Goal: Navigation & Orientation: Find specific page/section

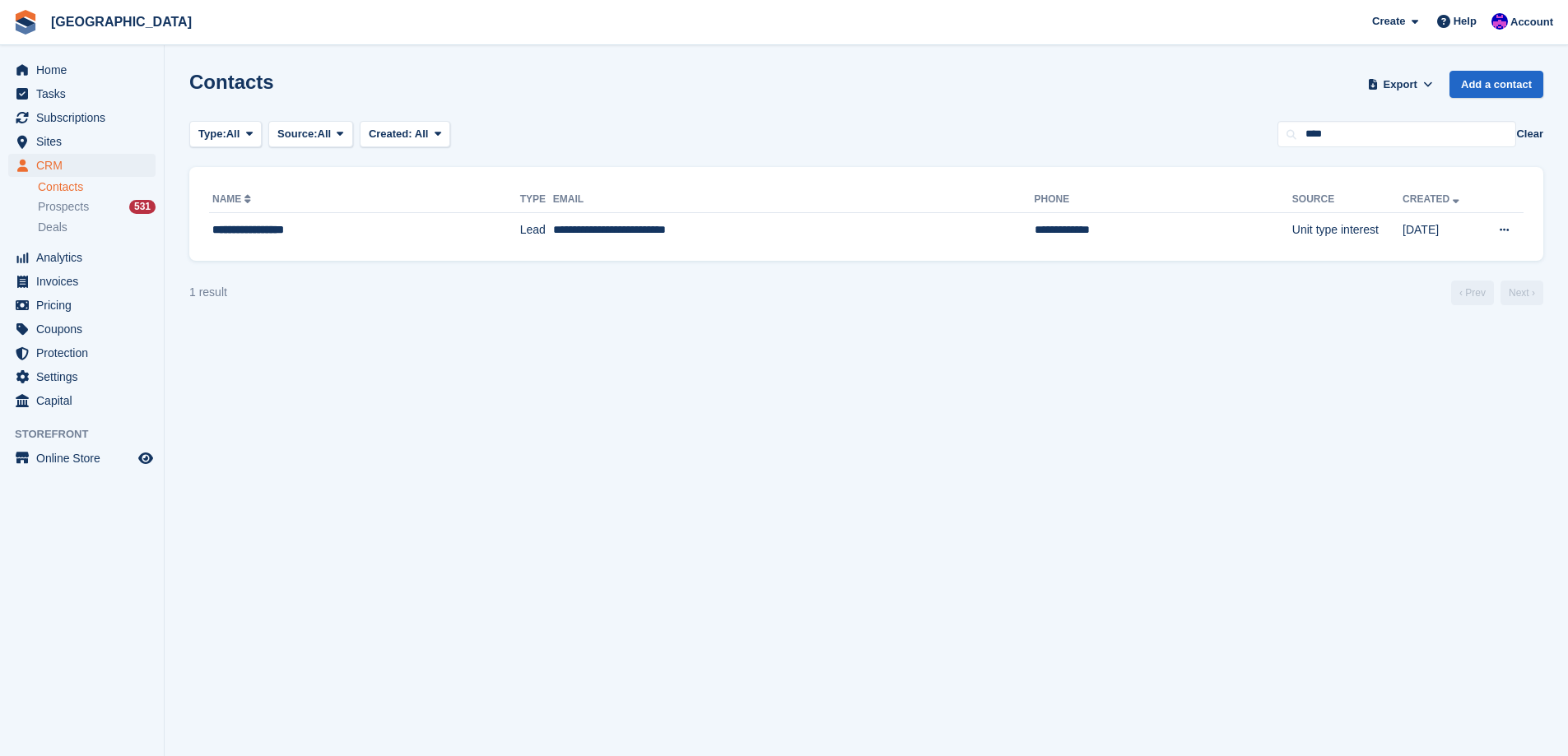
click at [55, 275] on span "Invoices" at bounding box center [85, 282] width 99 height 23
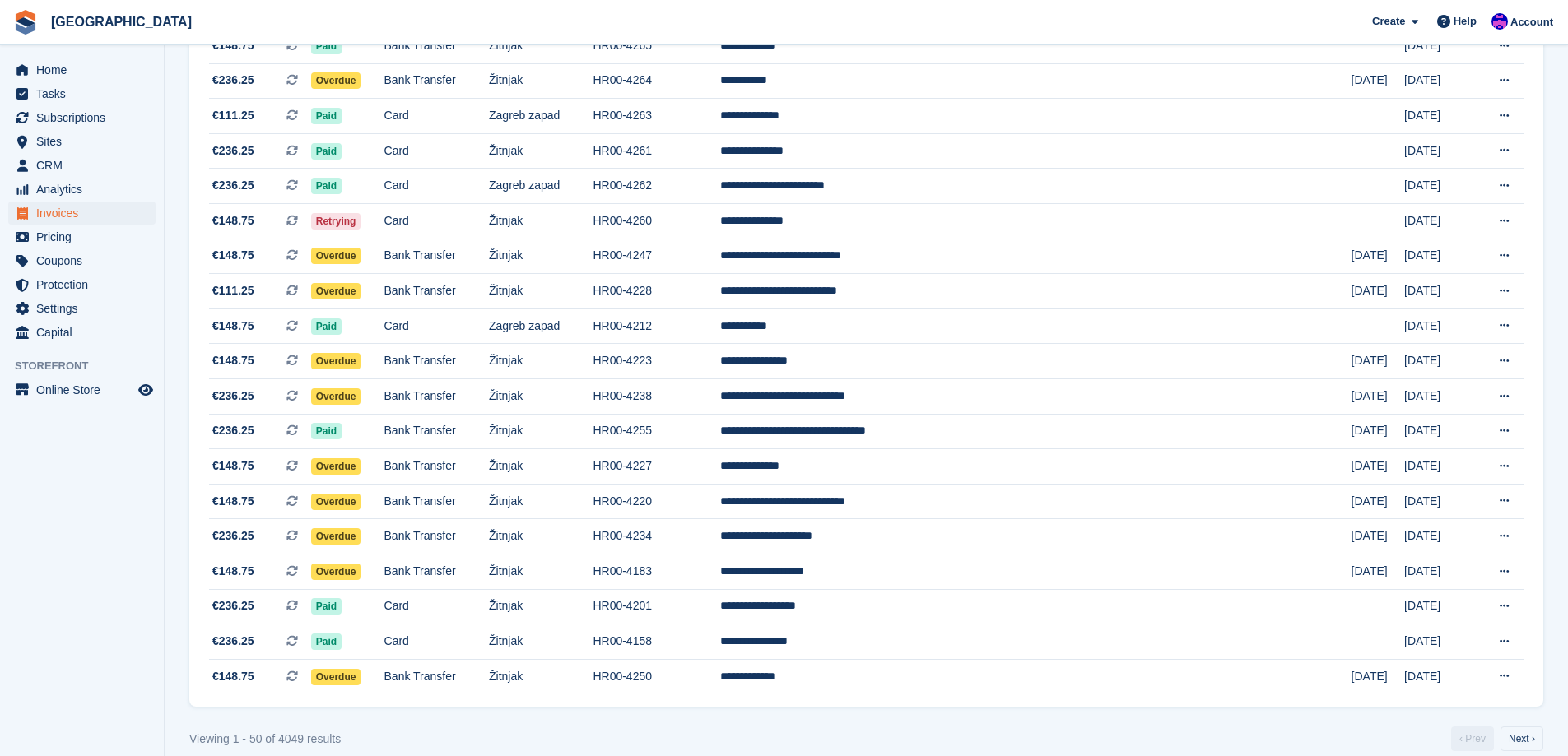
scroll to position [1354, 0]
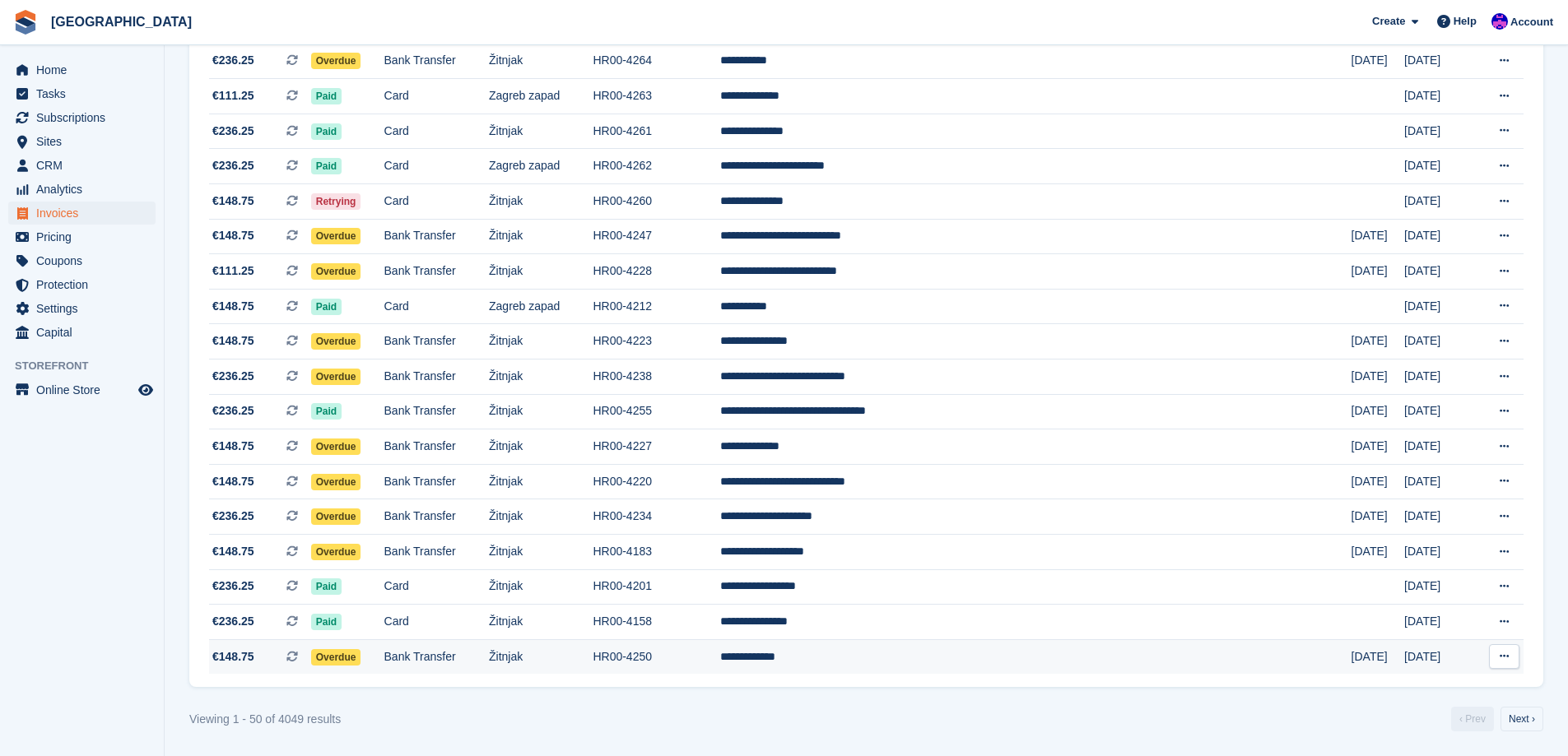
click at [593, 648] on td "Žitnjak" at bounding box center [541, 656] width 104 height 34
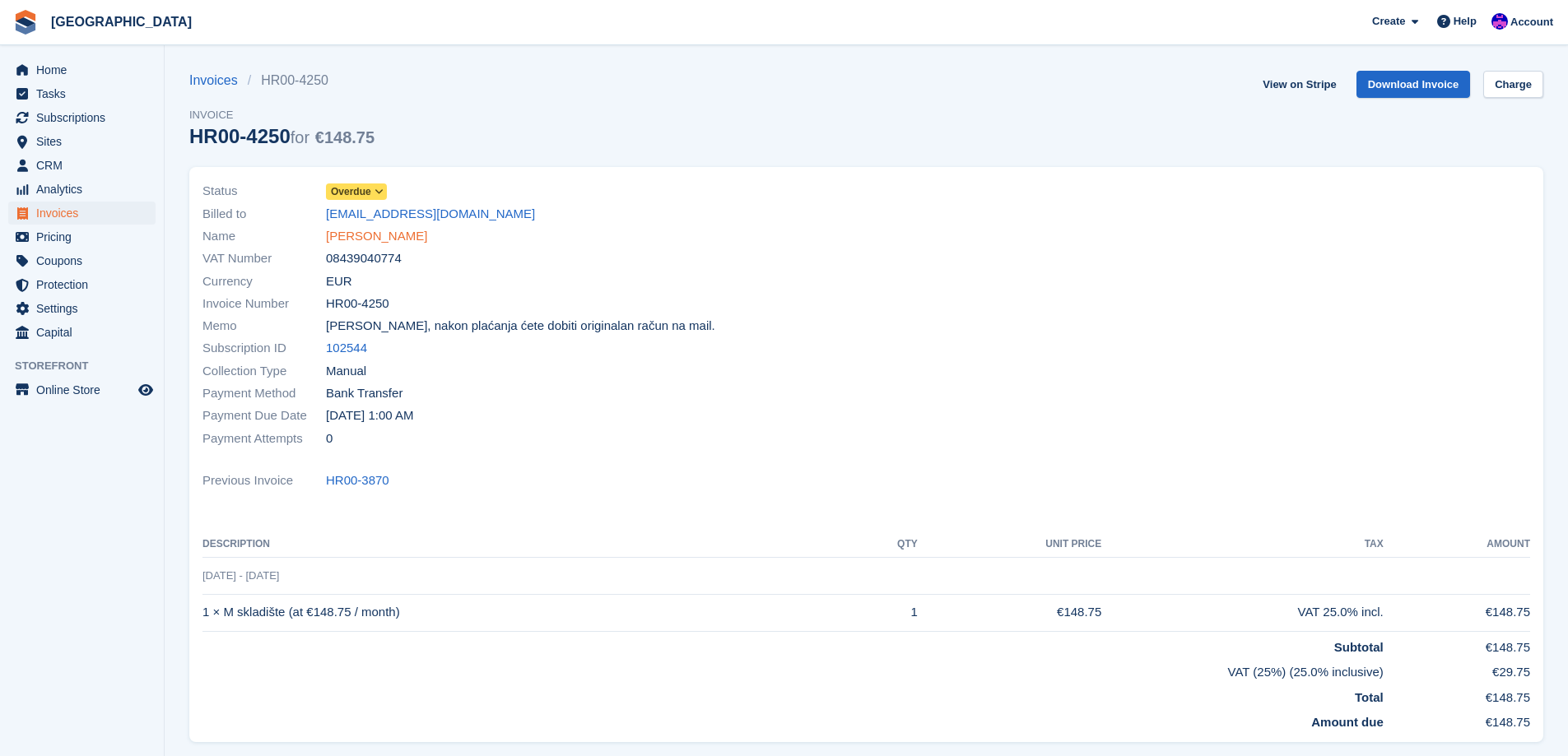
click at [384, 232] on link "Irena Pavačić" at bounding box center [376, 236] width 101 height 19
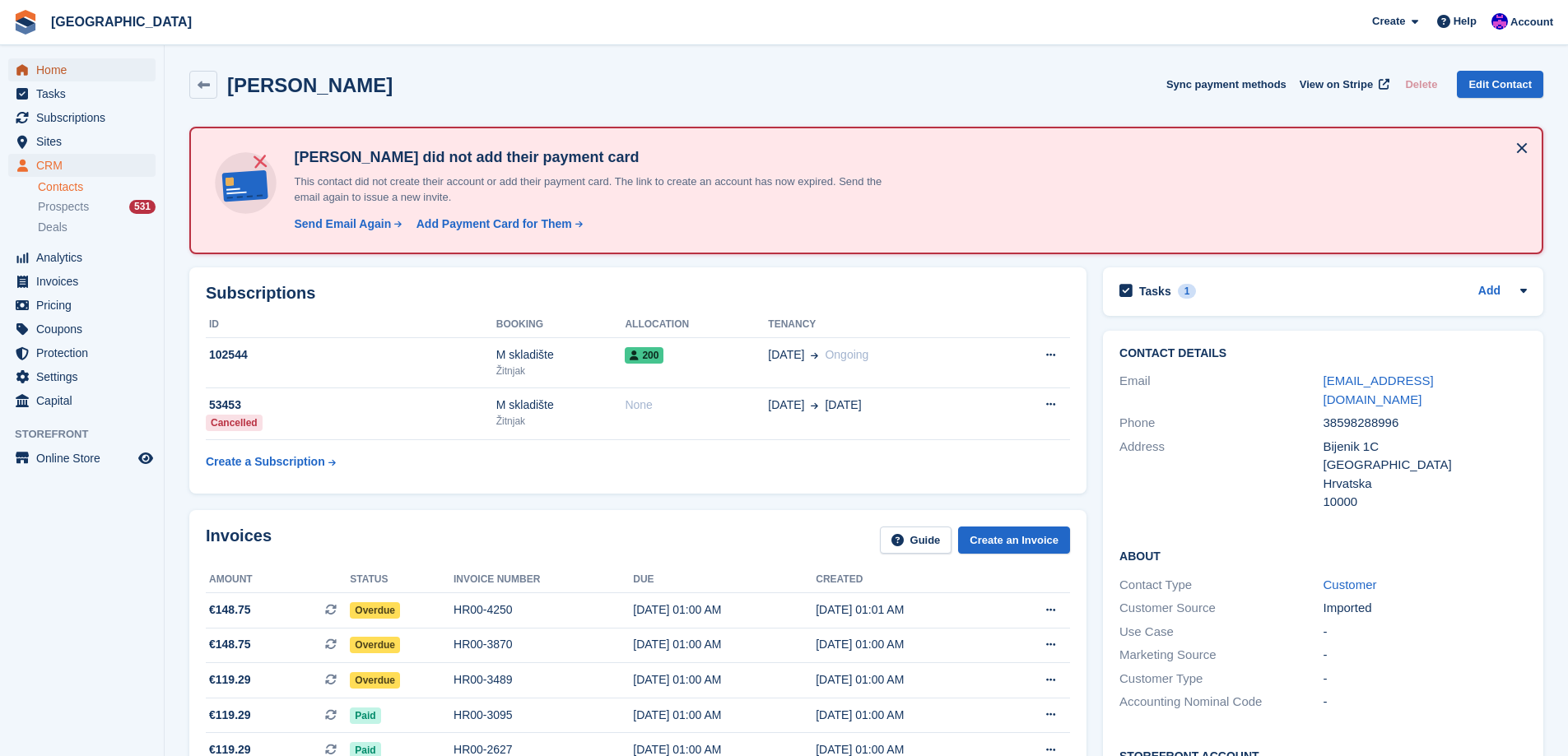
click at [45, 62] on span "Home" at bounding box center [85, 70] width 99 height 23
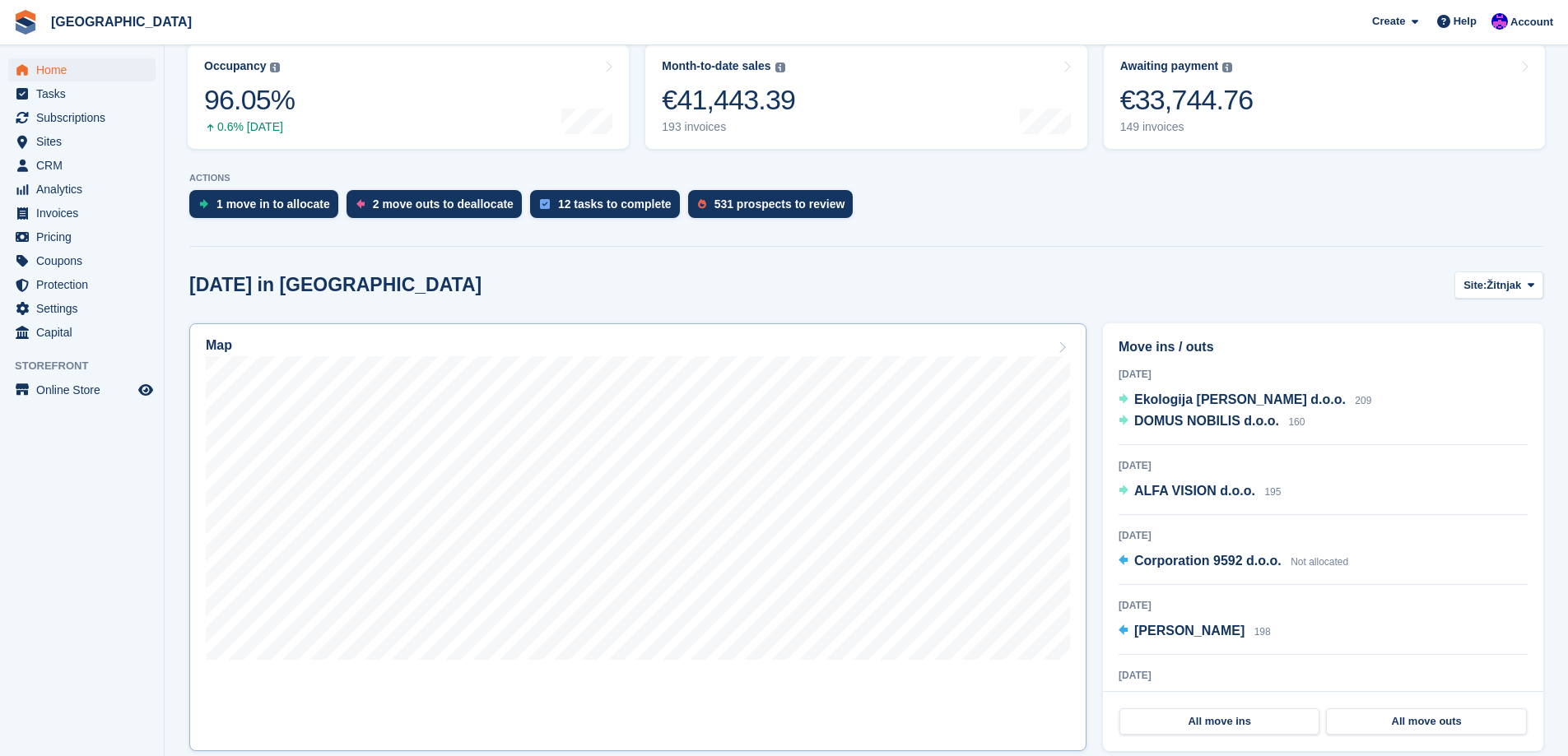
scroll to position [246, 0]
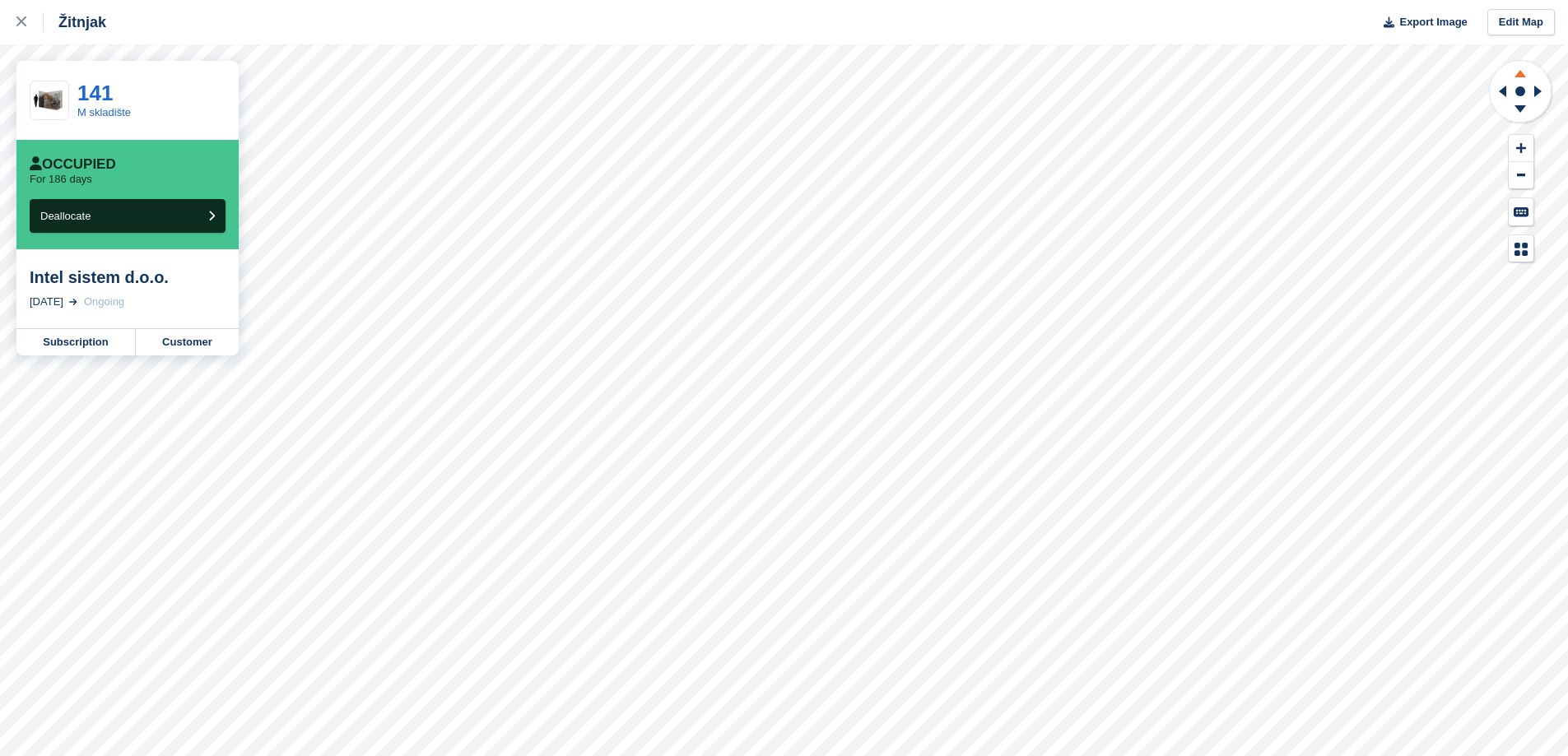
click at [1529, 70] on icon at bounding box center [1520, 70] width 43 height 21
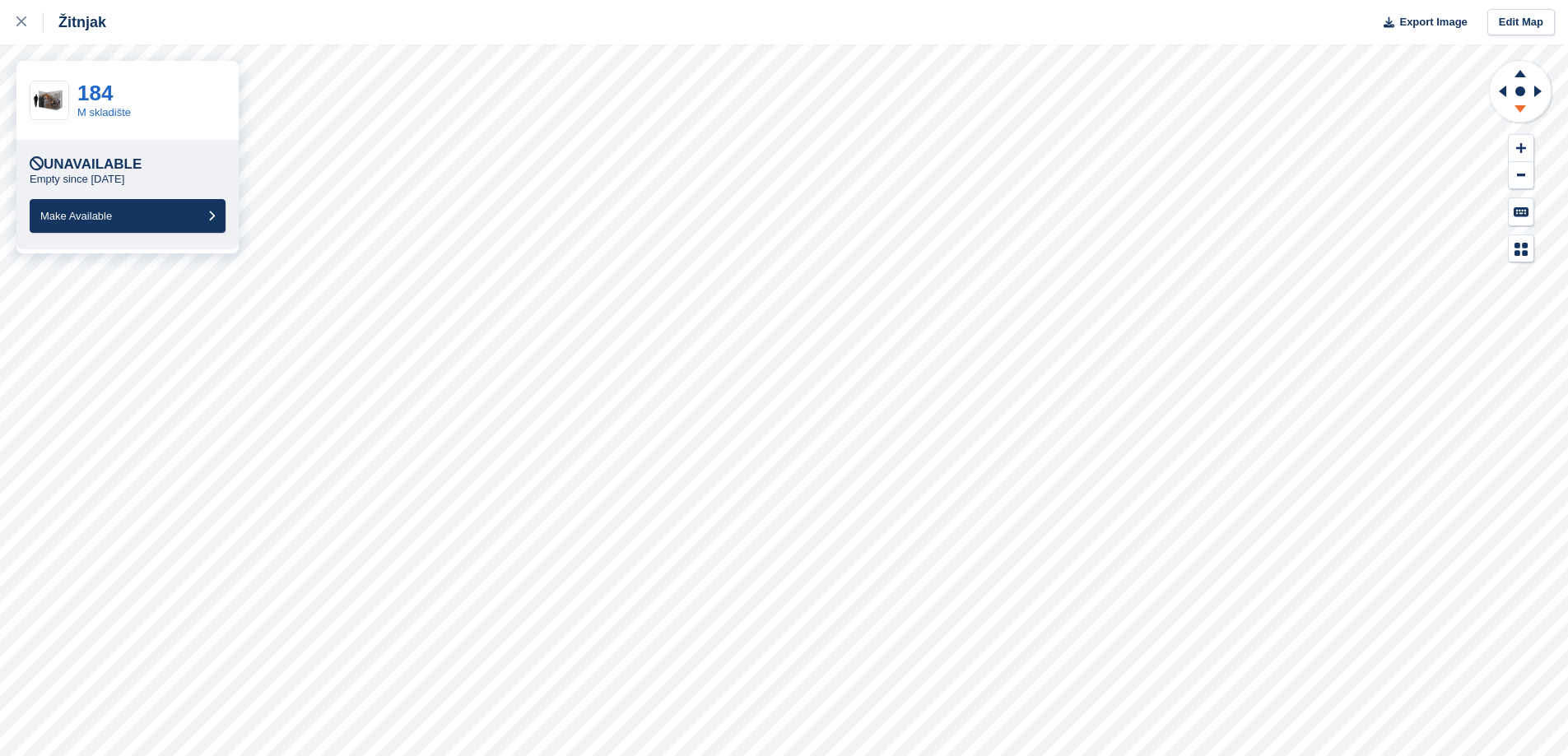
click at [1522, 112] on g at bounding box center [1520, 111] width 43 height 21
click at [1522, 112] on icon at bounding box center [1520, 111] width 43 height 21
click at [1521, 79] on icon at bounding box center [1520, 70] width 43 height 21
click at [1501, 91] on icon at bounding box center [1502, 91] width 8 height 12
click at [1537, 91] on icon at bounding box center [1538, 91] width 8 height 12
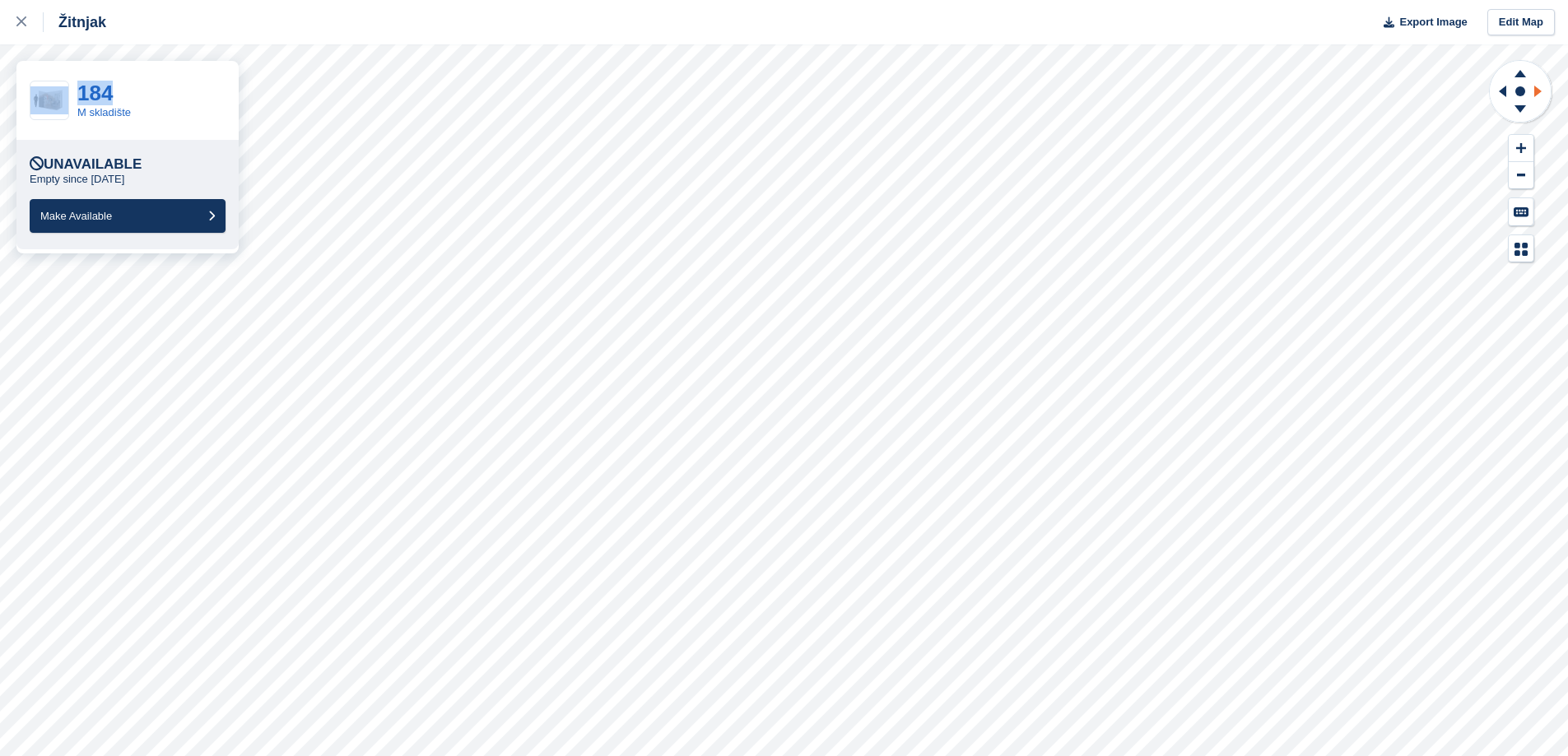
click at [1537, 91] on icon at bounding box center [1538, 91] width 8 height 12
click at [1500, 95] on icon at bounding box center [1500, 92] width 21 height 43
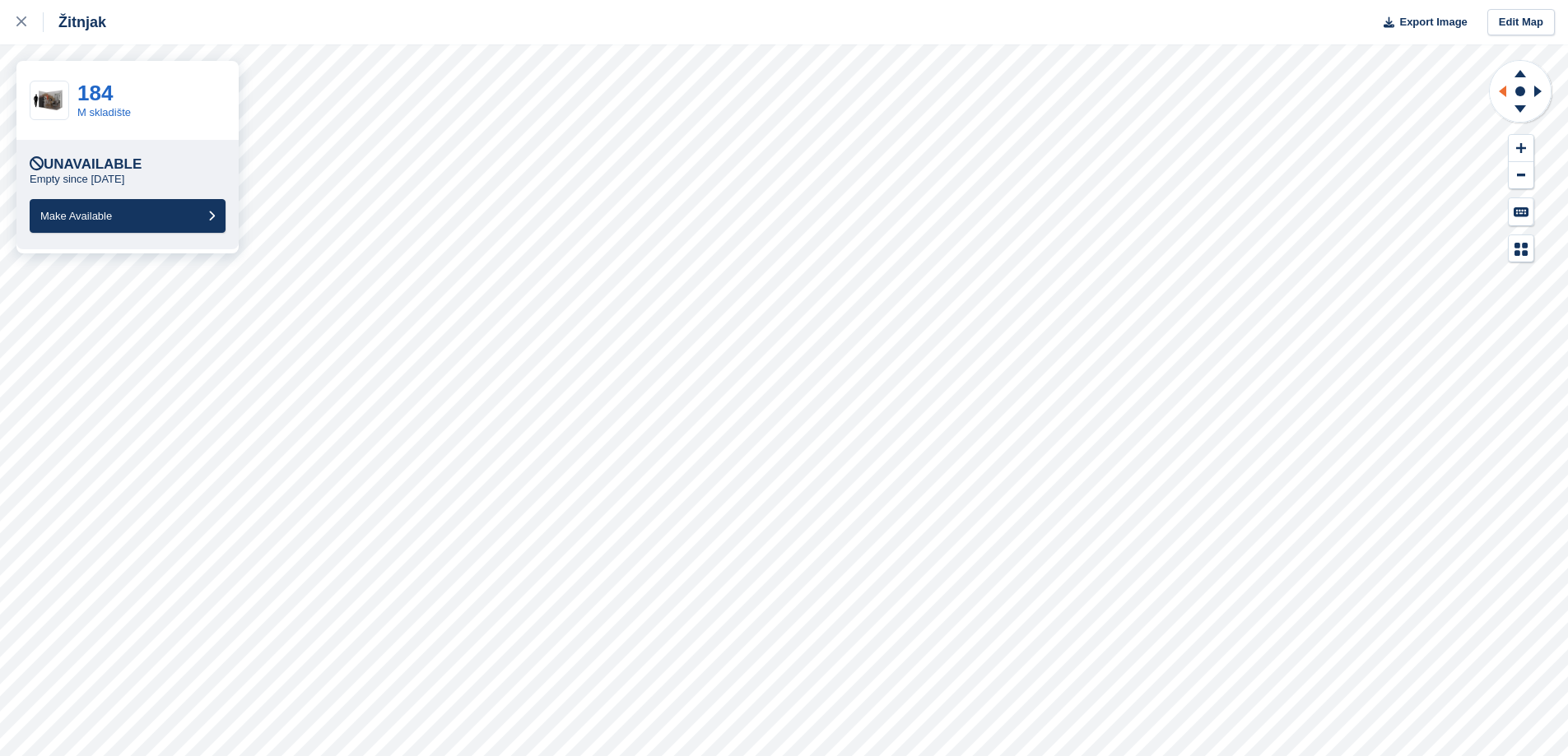
click at [1505, 95] on icon at bounding box center [1502, 91] width 8 height 12
click at [1537, 91] on icon at bounding box center [1538, 91] width 8 height 12
click at [1501, 97] on icon at bounding box center [1500, 92] width 21 height 43
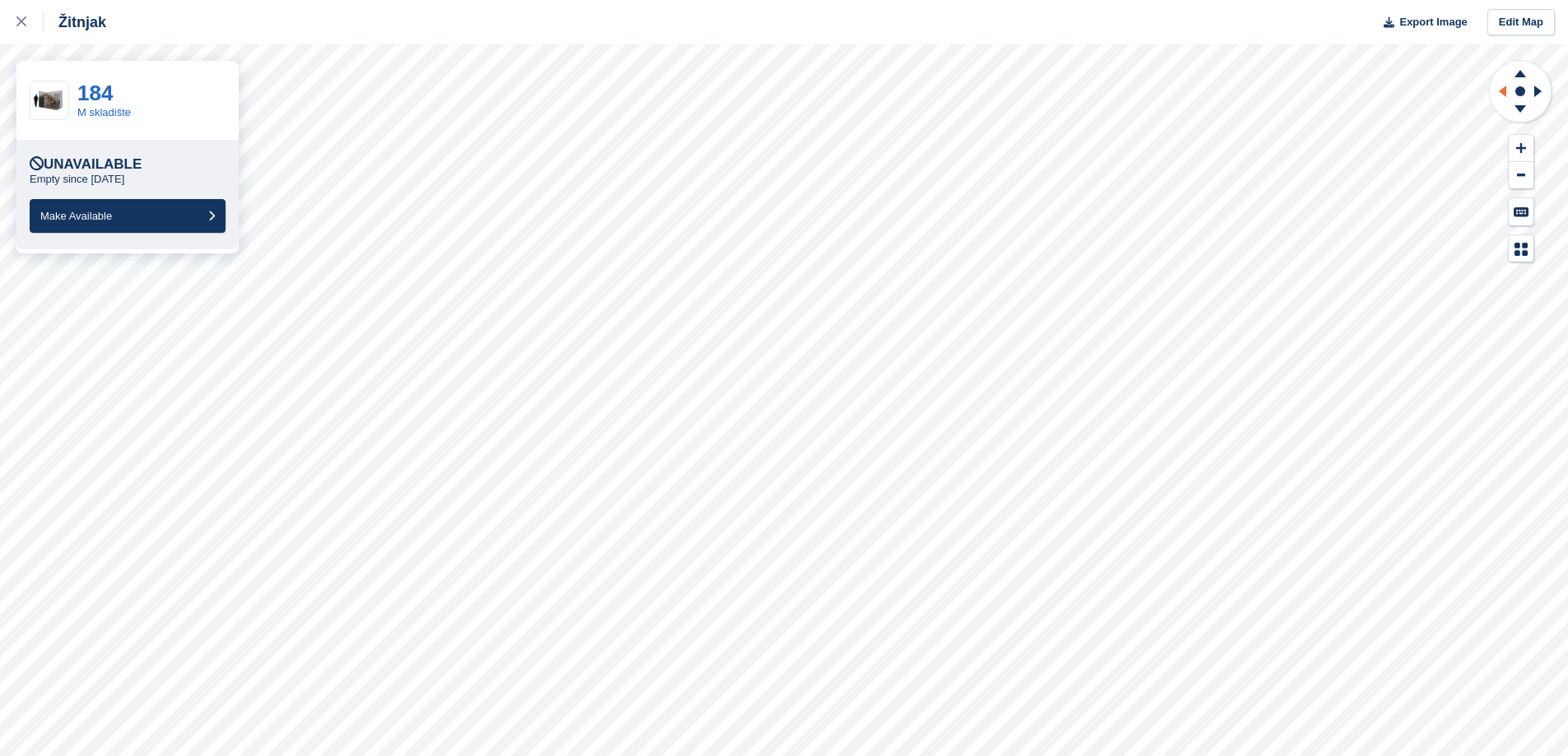
click at [1501, 97] on icon at bounding box center [1500, 92] width 21 height 43
click at [1539, 94] on icon at bounding box center [1540, 92] width 21 height 43
click at [1539, 93] on icon at bounding box center [1538, 91] width 8 height 12
click at [1498, 96] on icon at bounding box center [1500, 92] width 21 height 43
click at [13, 23] on link at bounding box center [22, 22] width 44 height 44
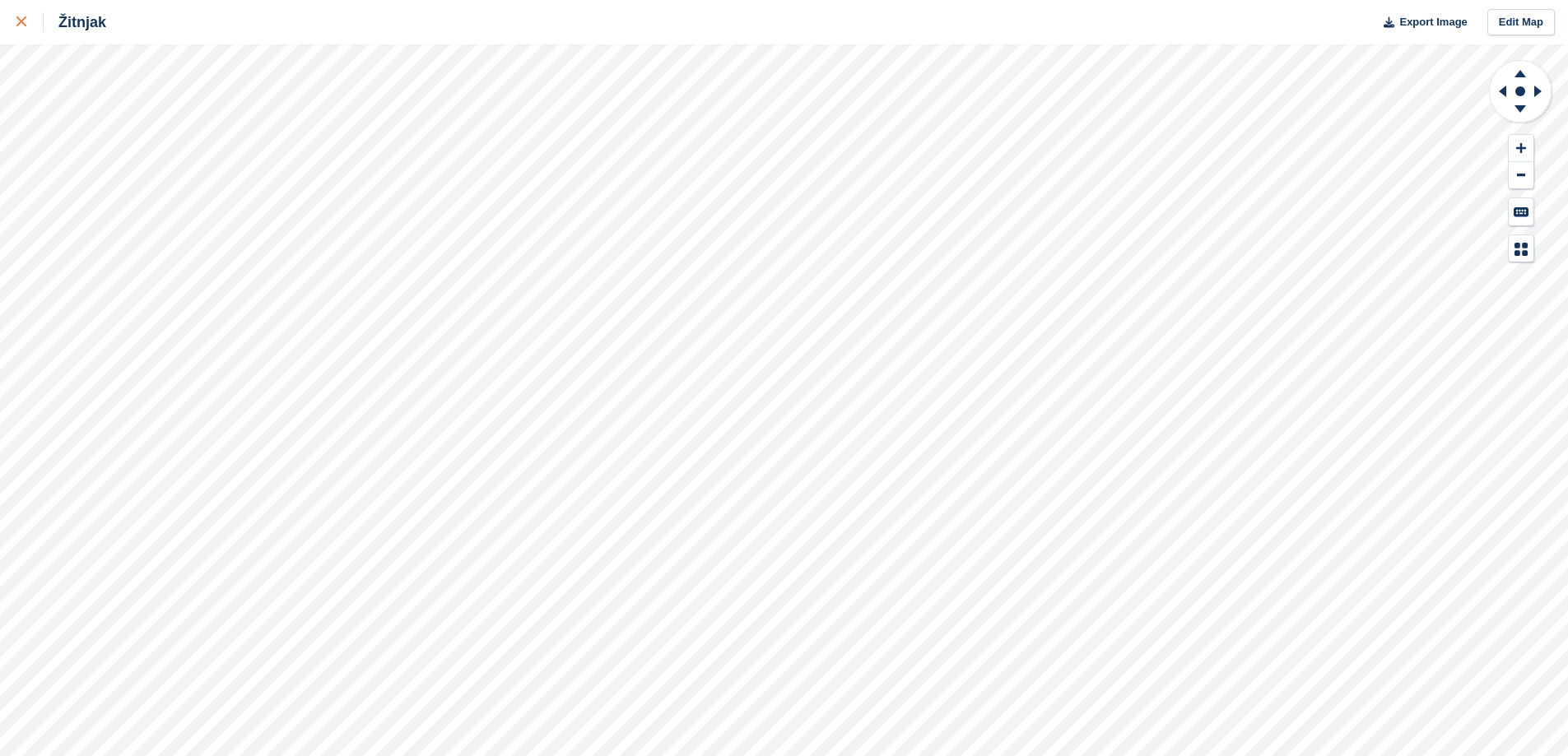
click at [13, 23] on link at bounding box center [22, 22] width 44 height 44
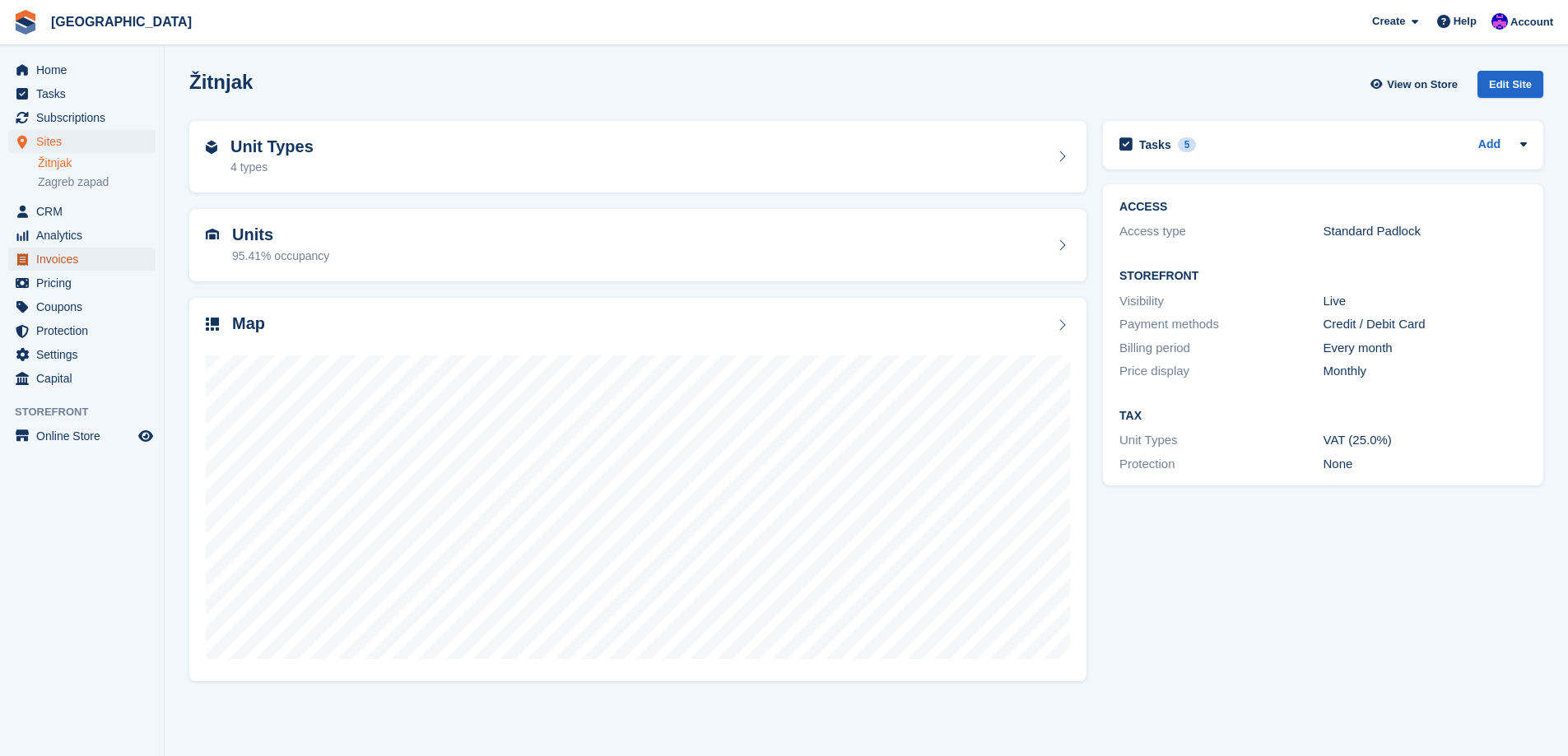
click at [61, 251] on span "Invoices" at bounding box center [85, 259] width 99 height 23
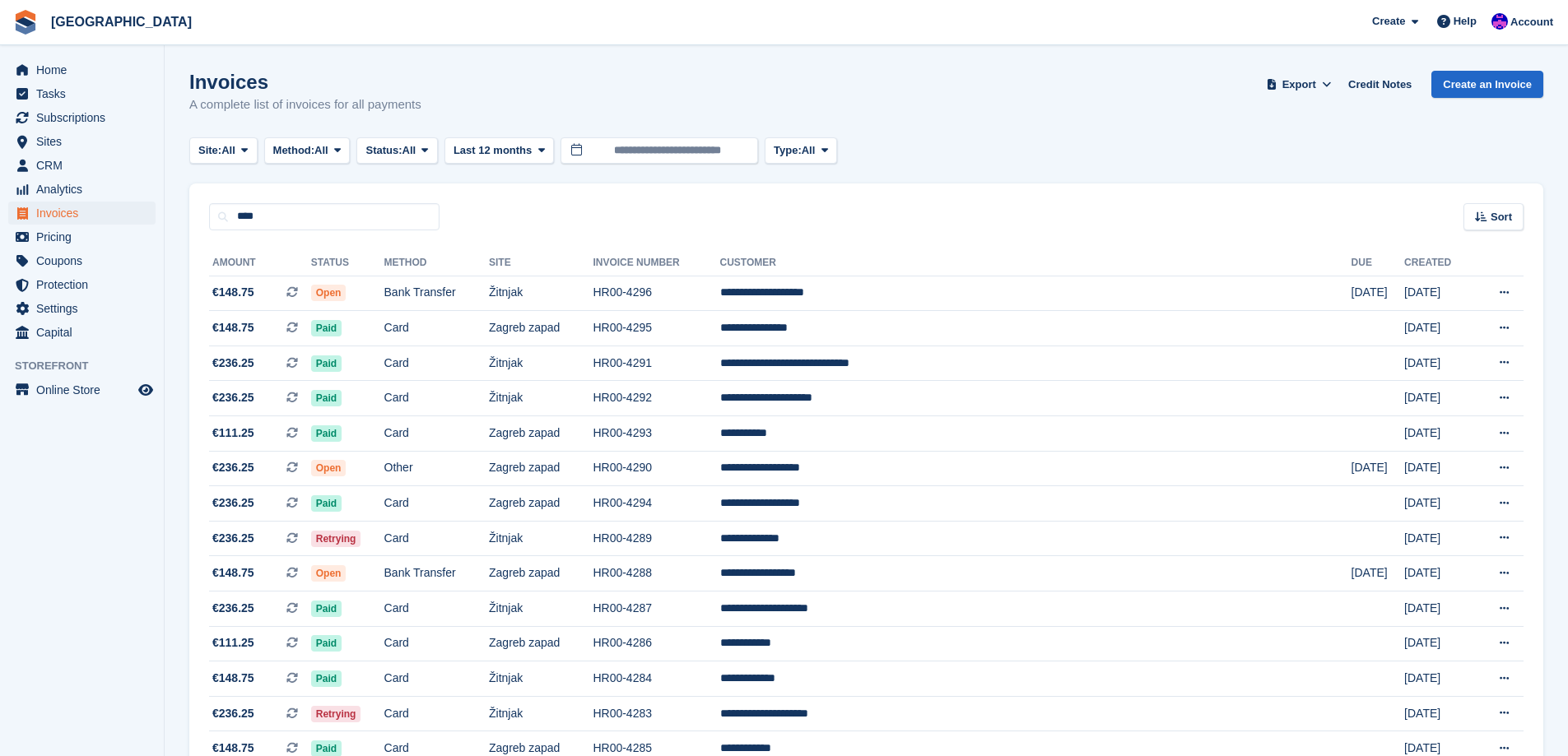
type input "****"
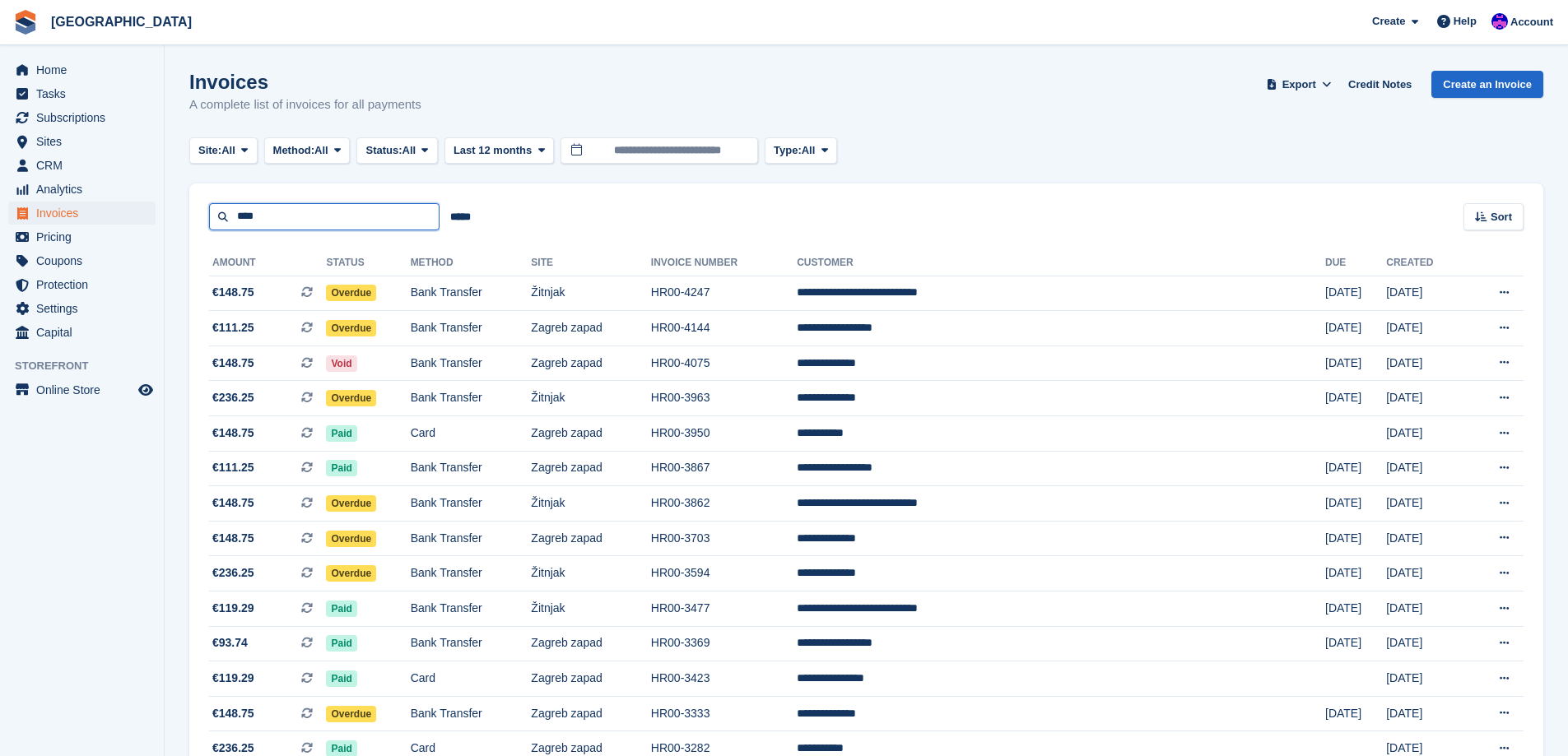
click at [308, 221] on input "****" at bounding box center [325, 217] width 231 height 27
type input "*****"
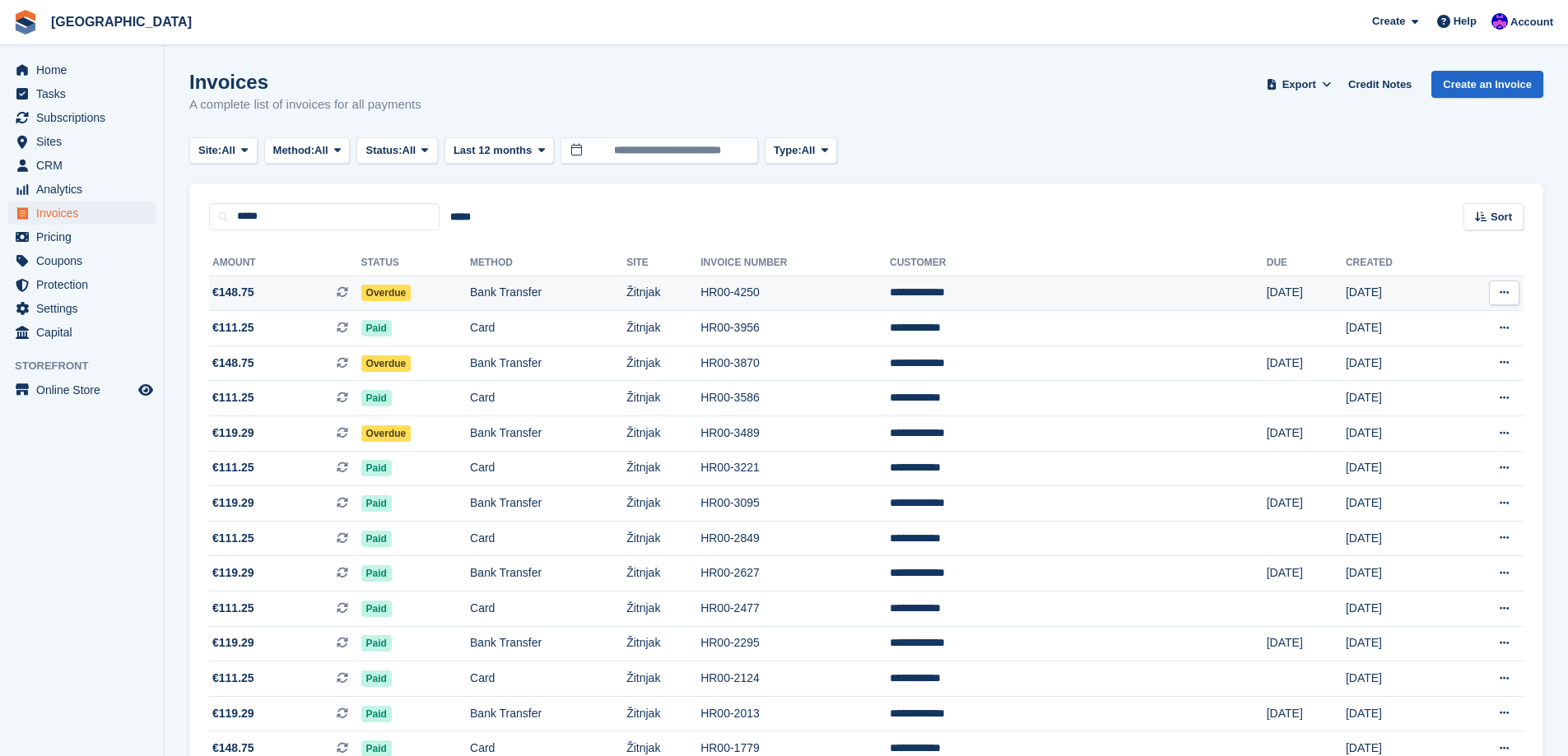
click at [470, 289] on td "Overdue" at bounding box center [415, 293] width 109 height 35
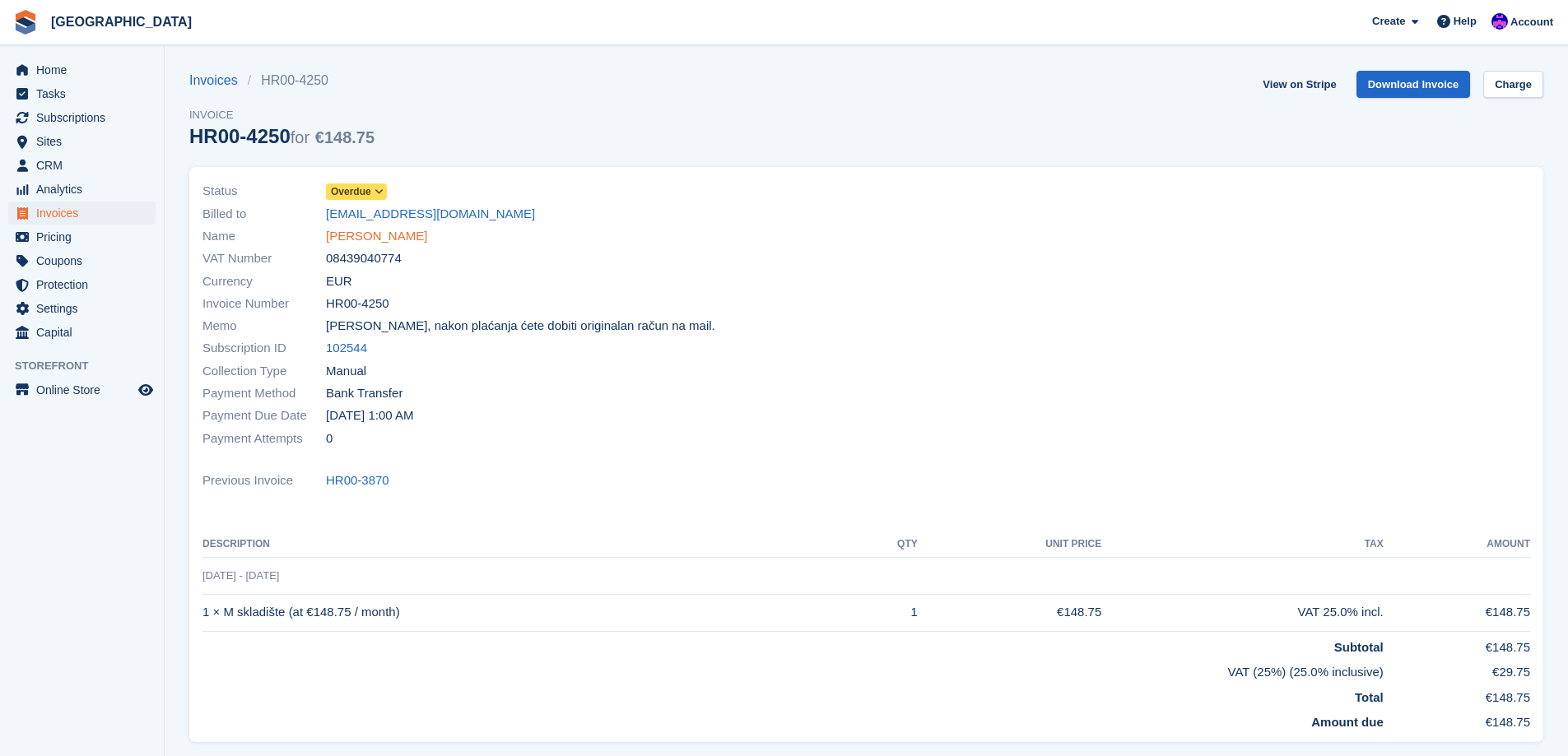
click at [385, 245] on link "Irena Pavačić" at bounding box center [376, 236] width 101 height 19
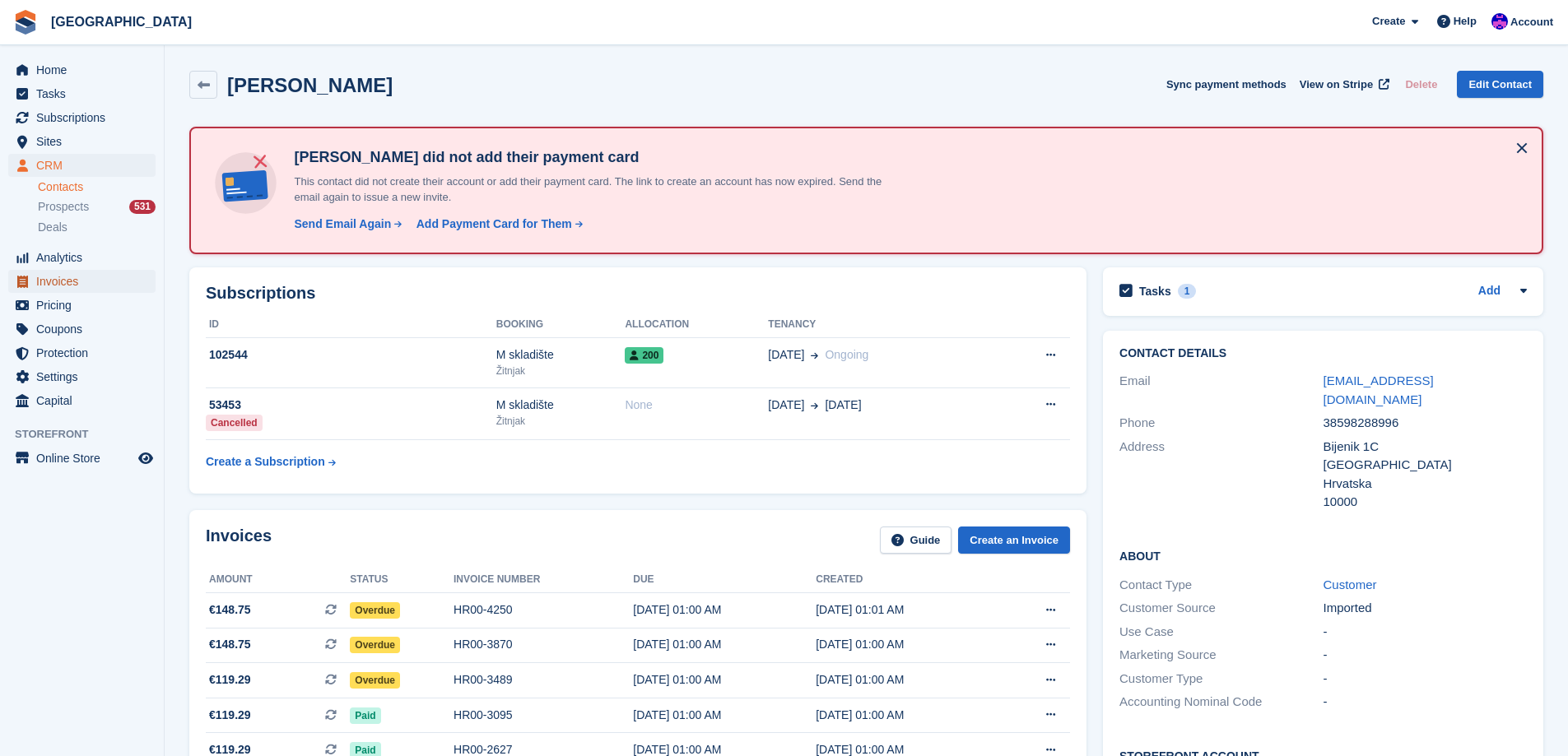
click at [74, 280] on span "Invoices" at bounding box center [85, 282] width 99 height 23
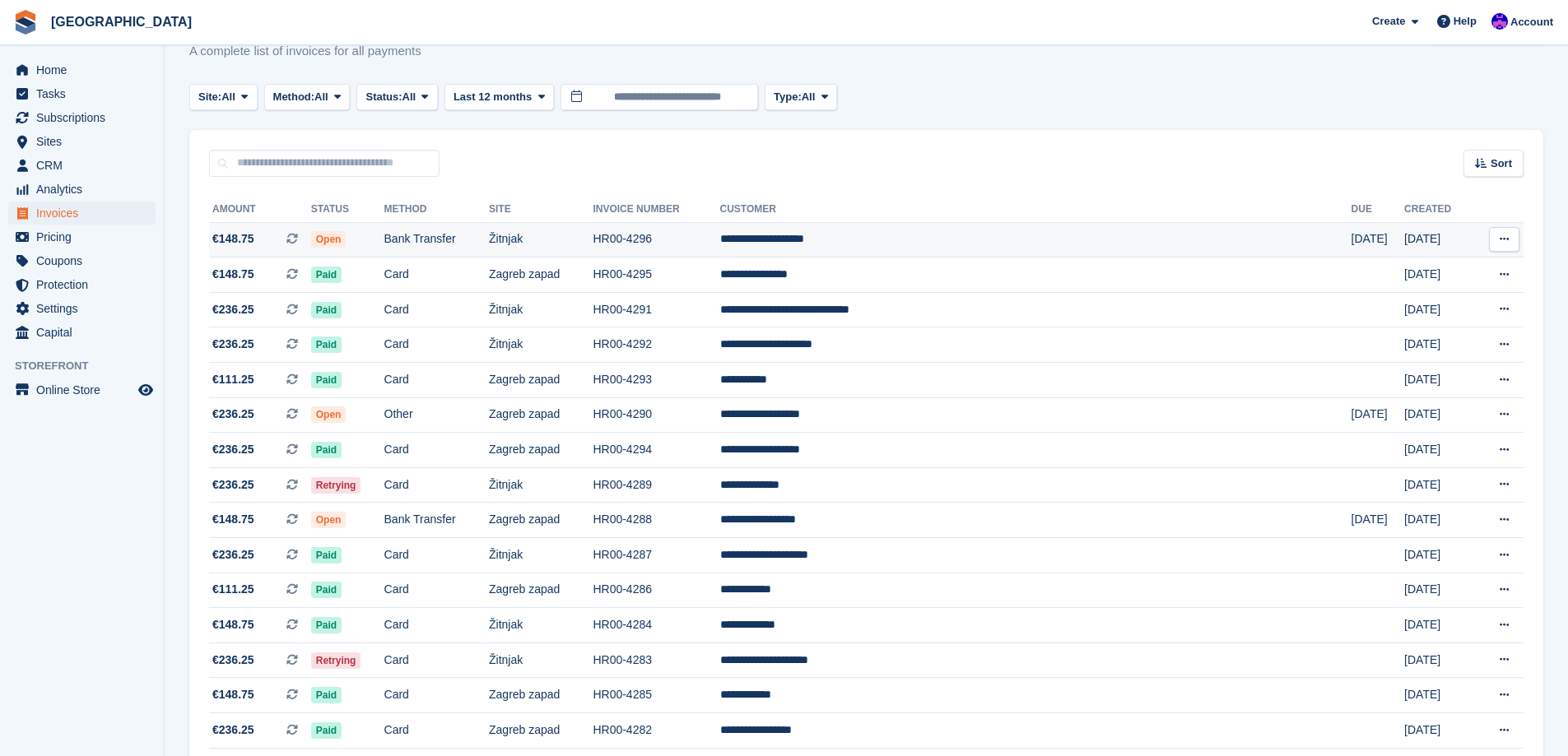
scroll to position [82, 0]
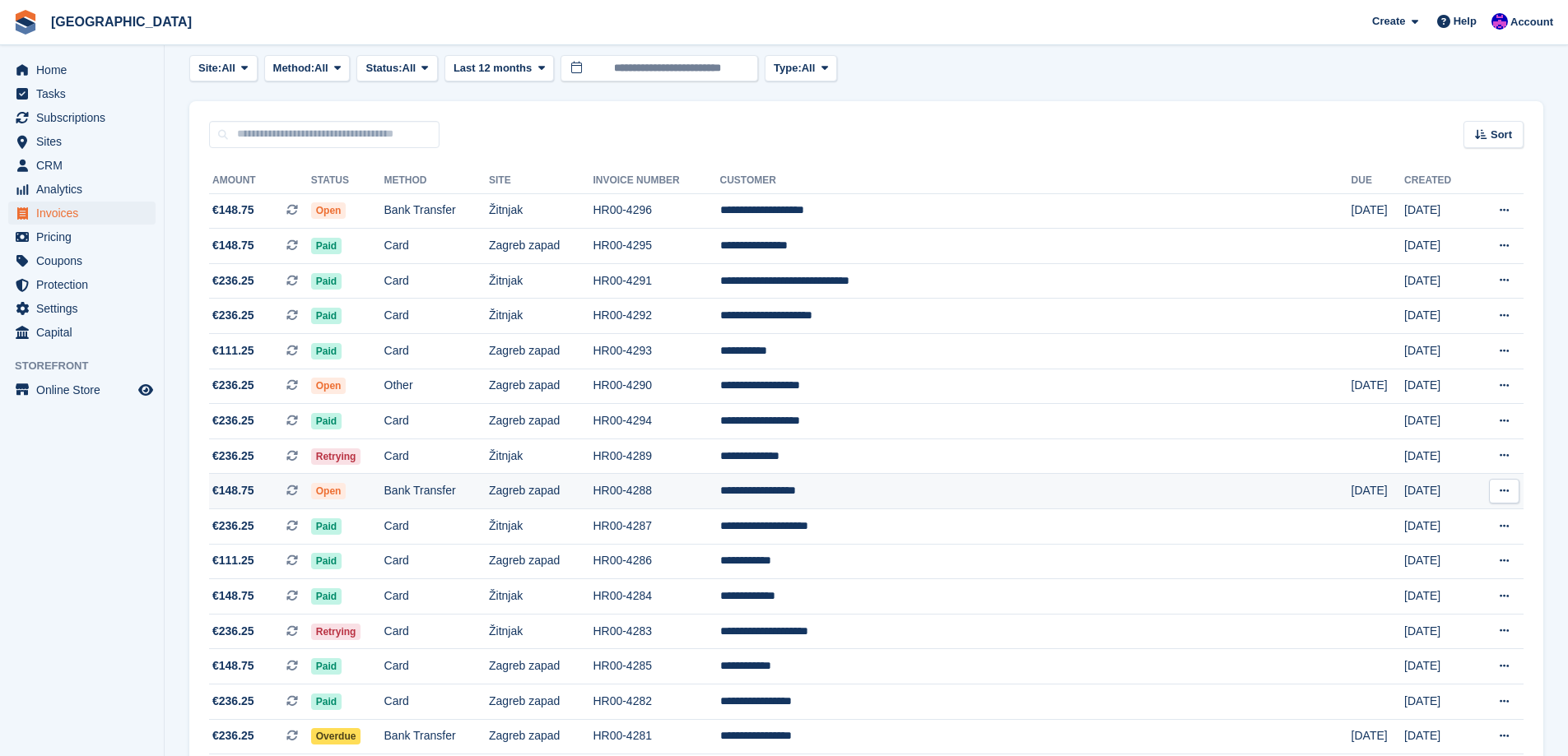
click at [593, 488] on td "Zagreb zapad" at bounding box center [541, 492] width 104 height 35
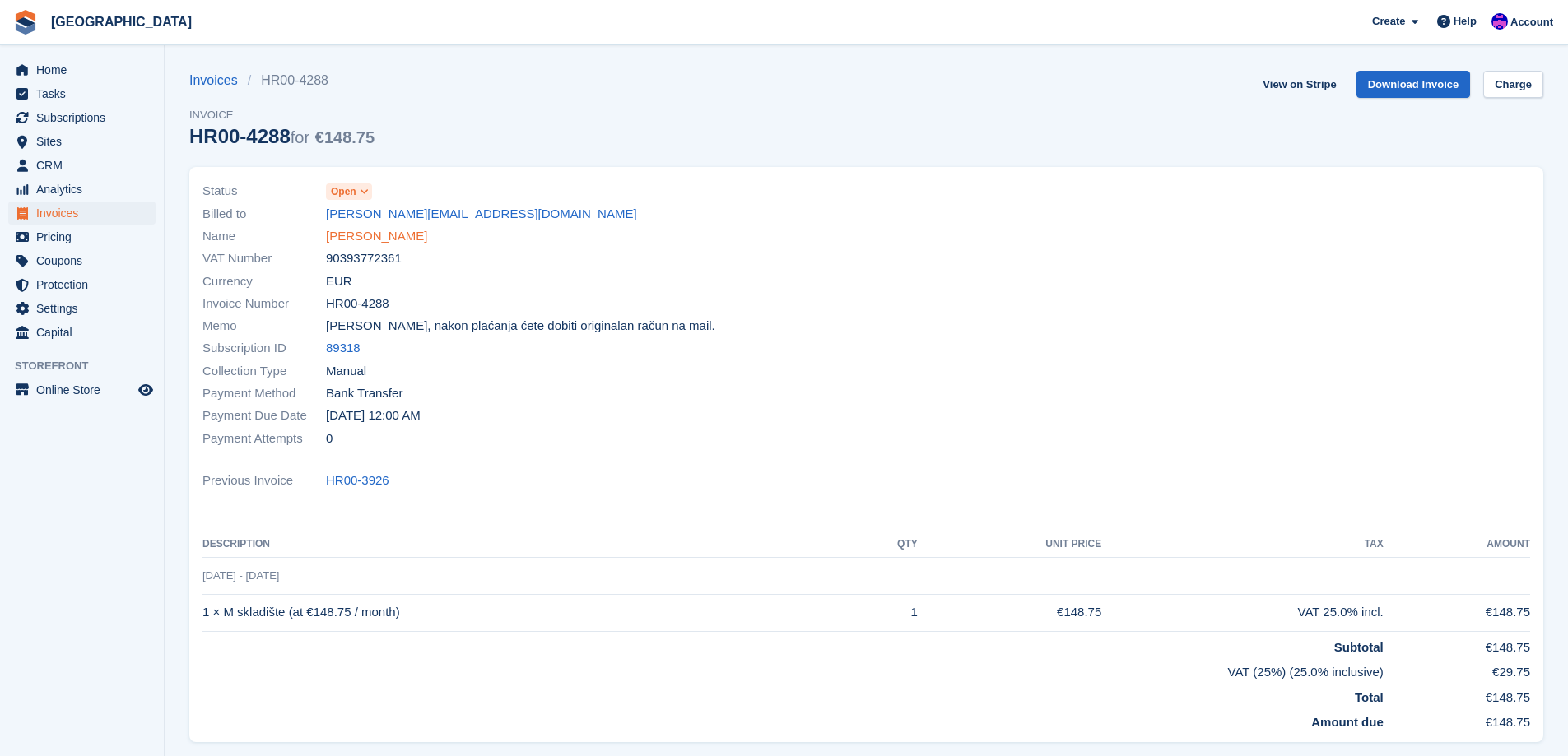
click at [362, 237] on link "[PERSON_NAME]" at bounding box center [376, 236] width 101 height 19
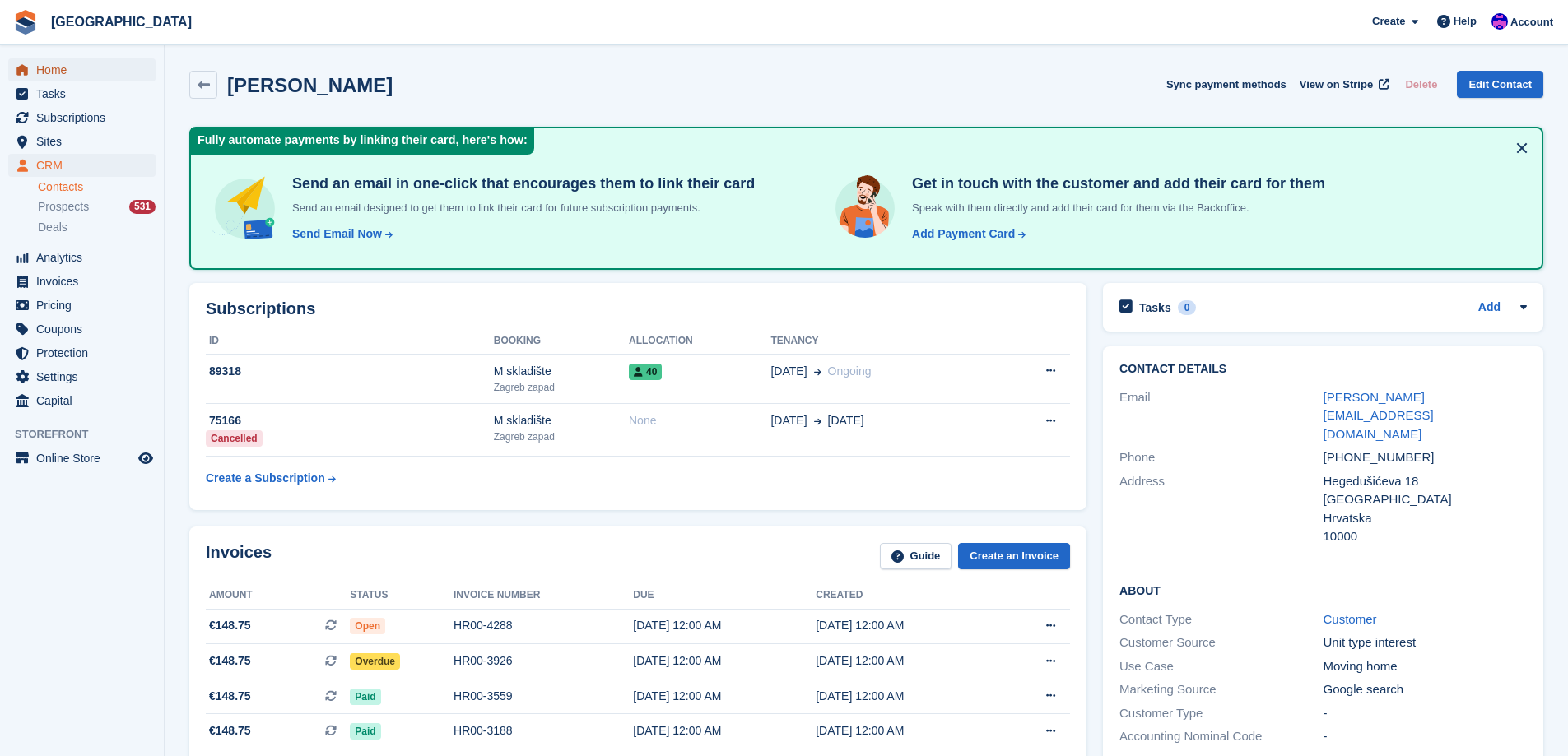
click at [85, 68] on span "Home" at bounding box center [85, 70] width 99 height 23
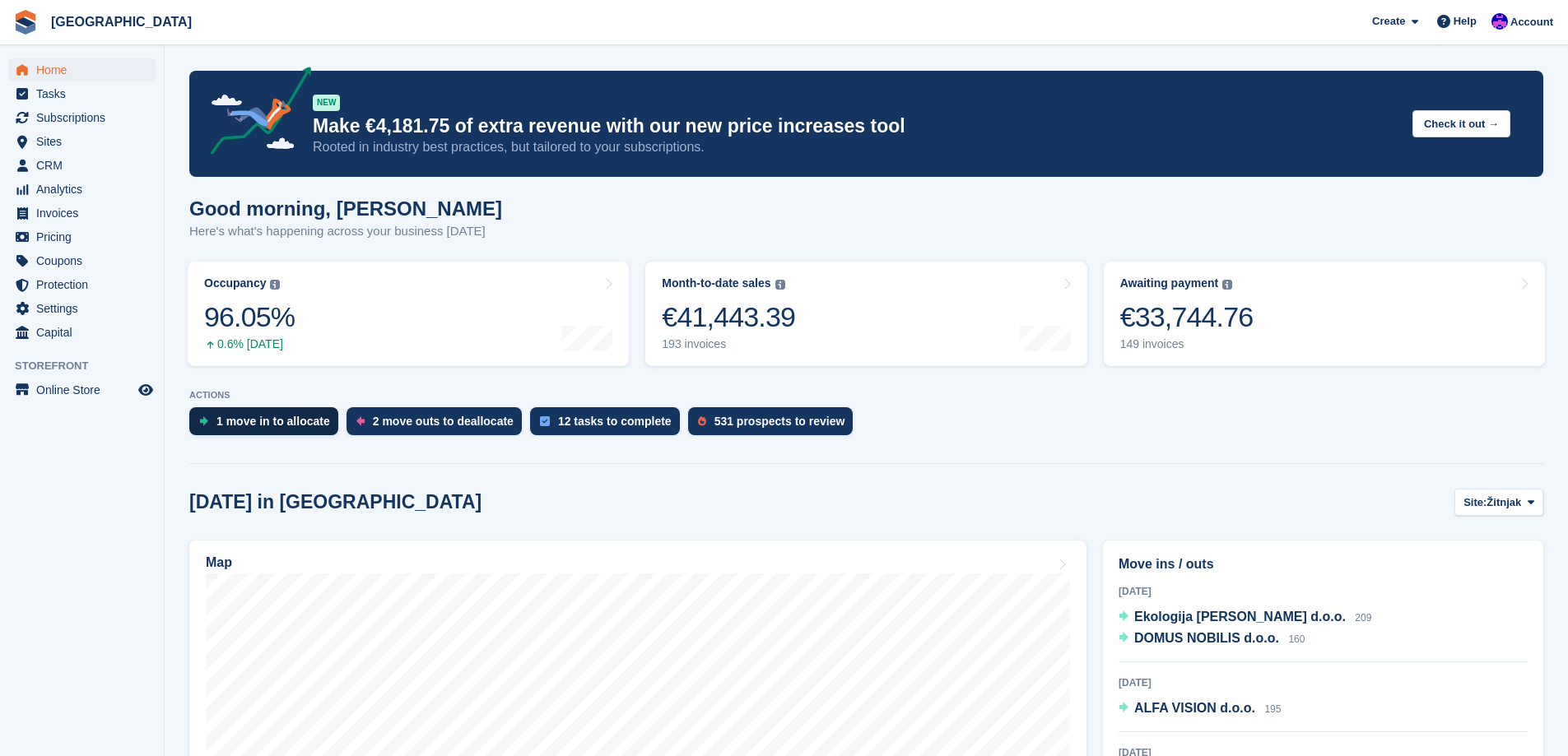
click at [251, 427] on div "1 move in to allocate" at bounding box center [273, 421] width 113 height 13
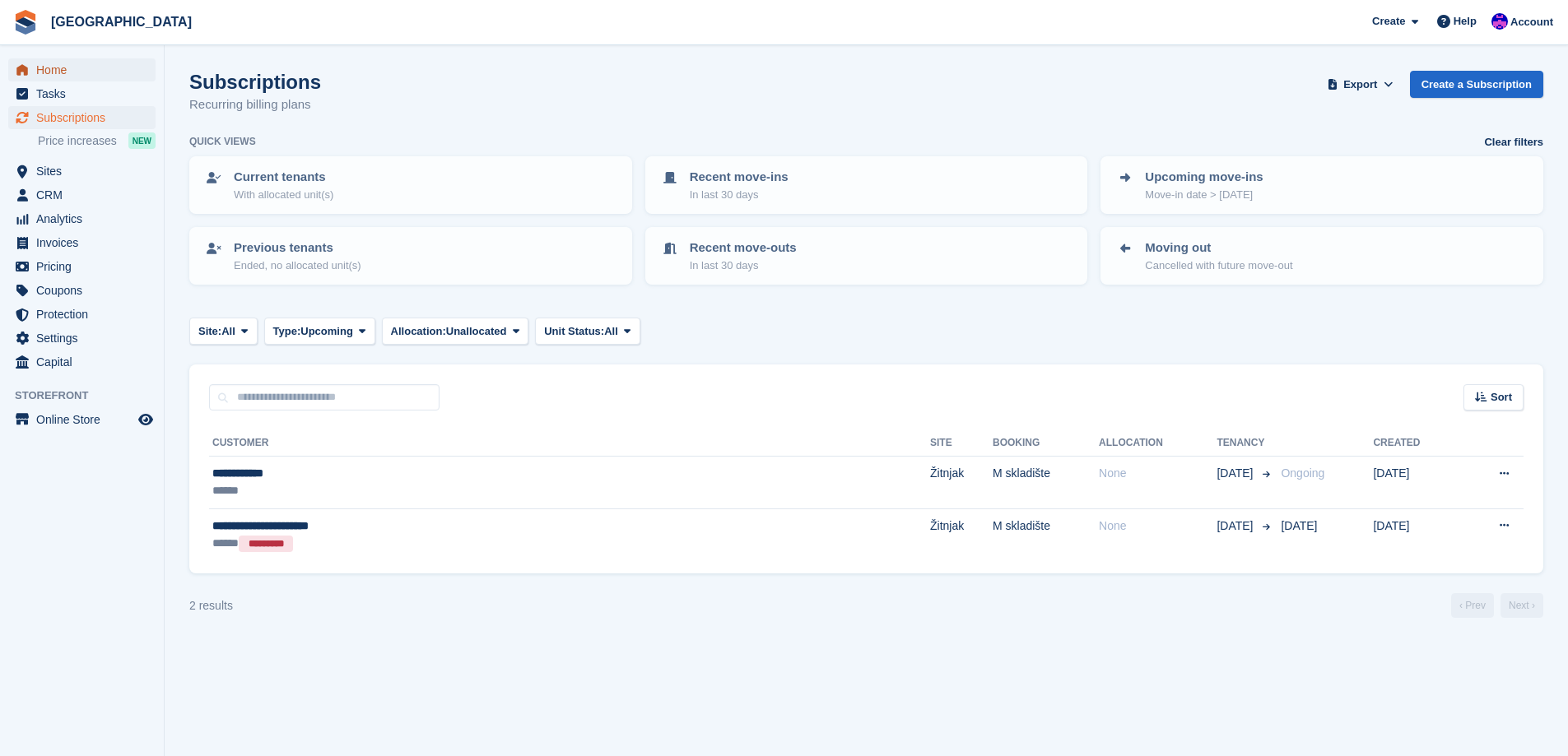
click at [71, 79] on span "Home" at bounding box center [85, 70] width 99 height 23
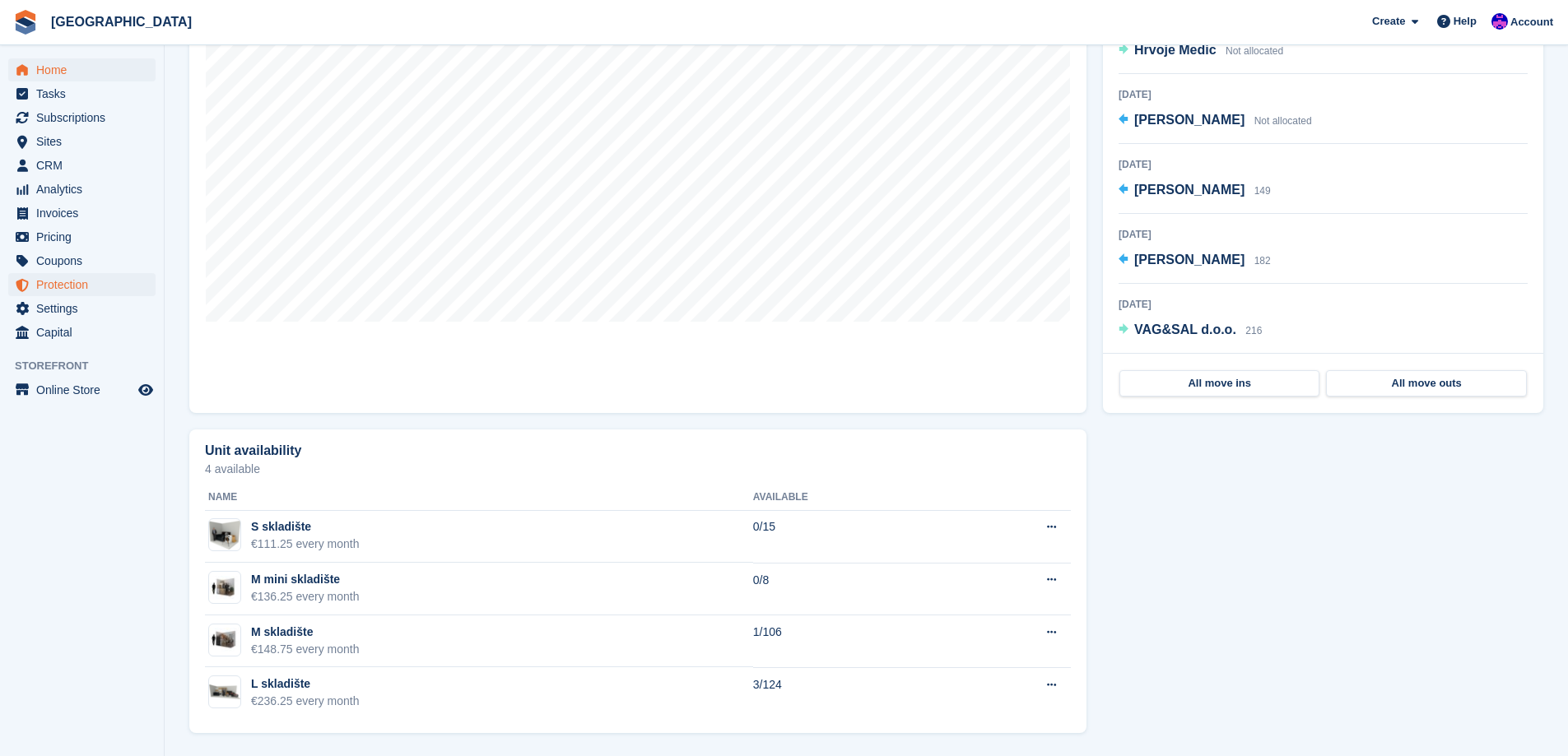
scroll to position [227, 0]
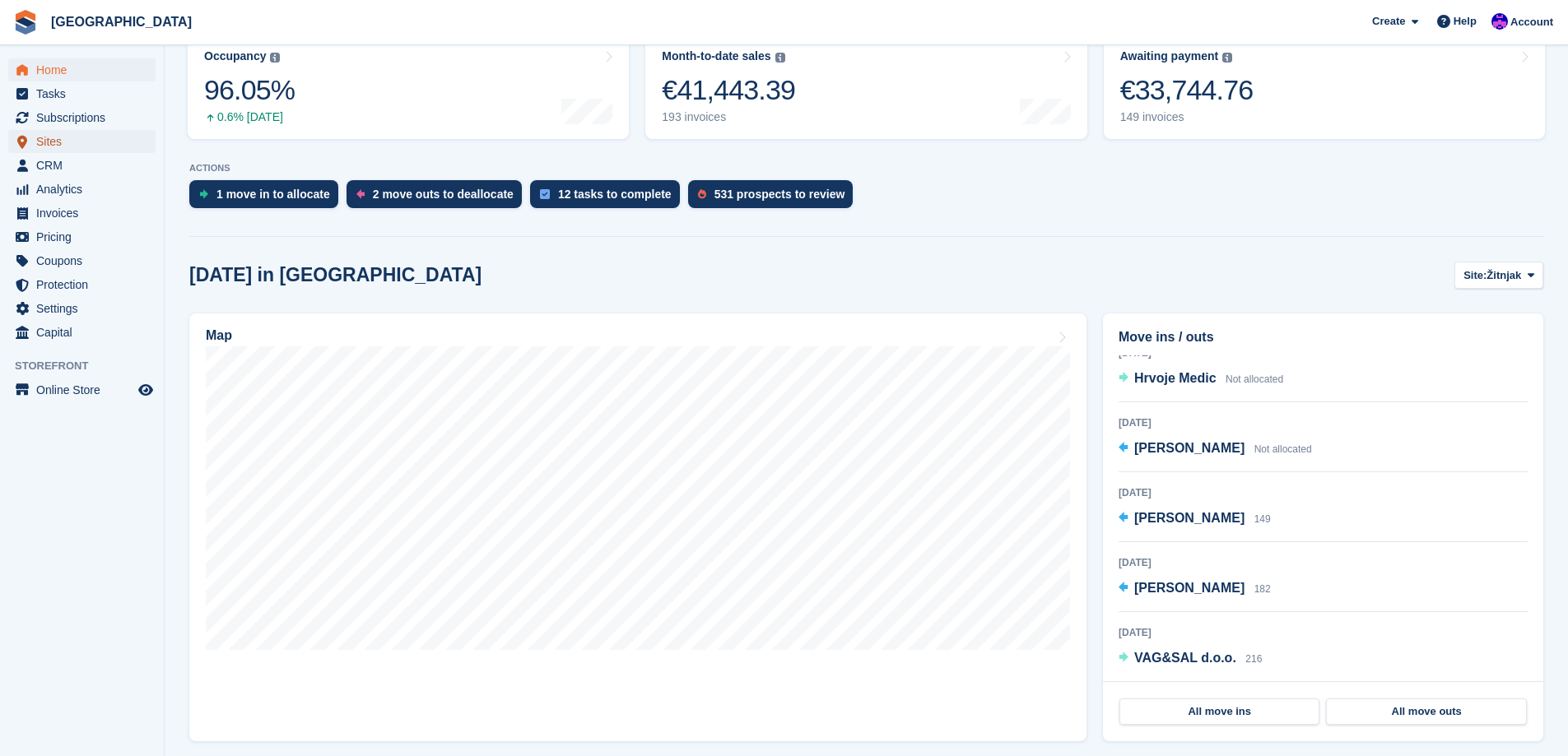
click at [75, 146] on span "Sites" at bounding box center [85, 142] width 99 height 23
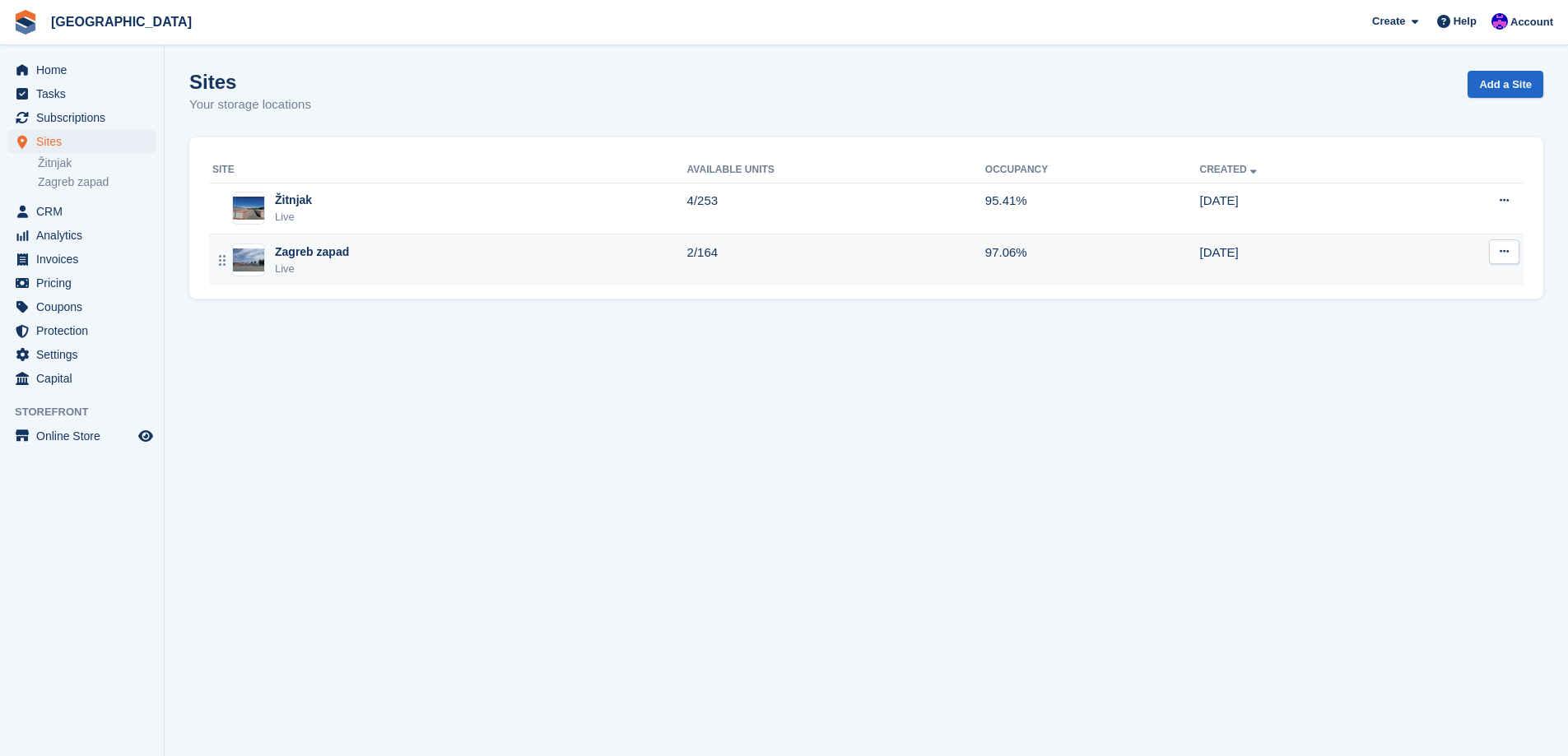
click at [553, 256] on div "Zagreb zapad Live" at bounding box center [449, 260] width 474 height 33
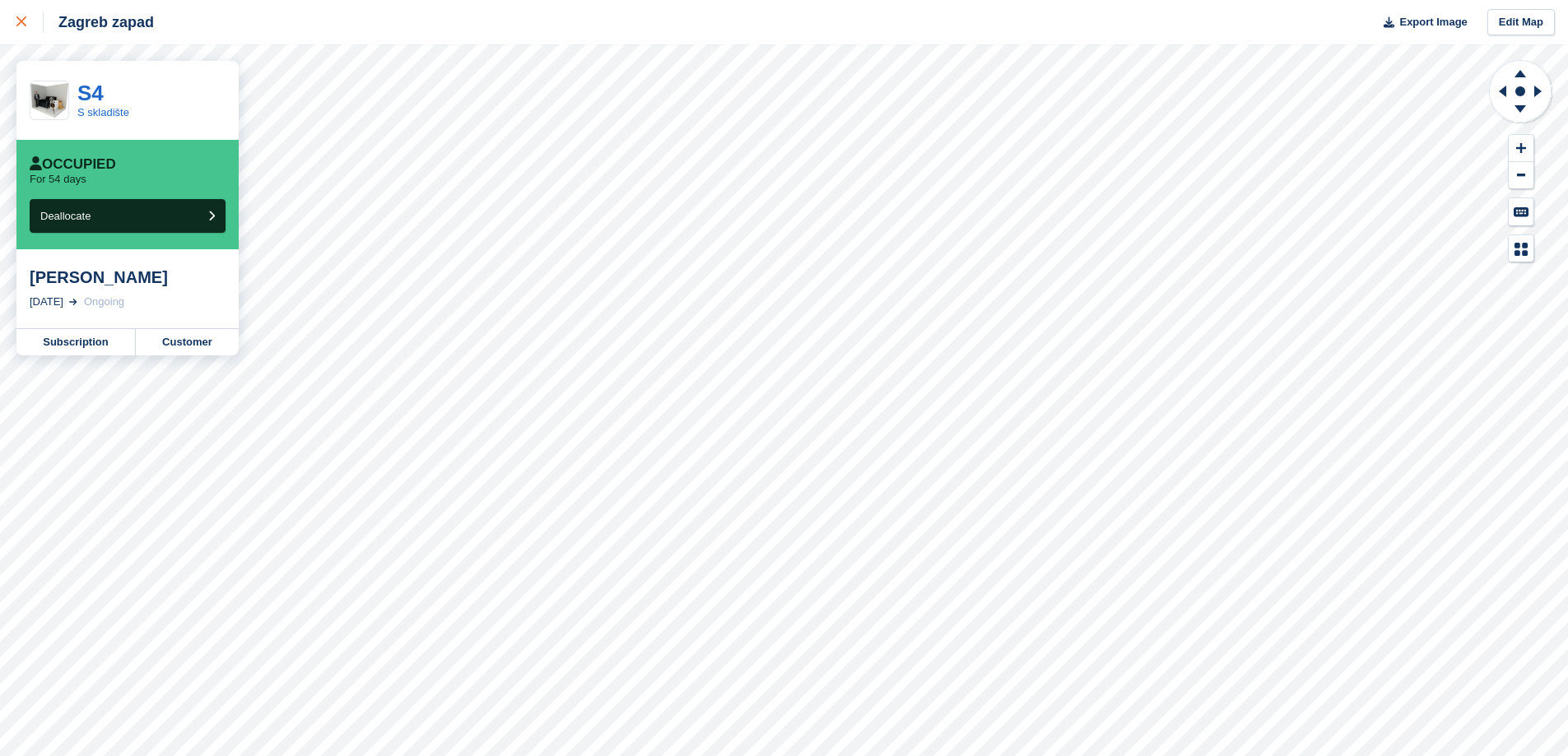
click at [15, 18] on link at bounding box center [22, 22] width 44 height 44
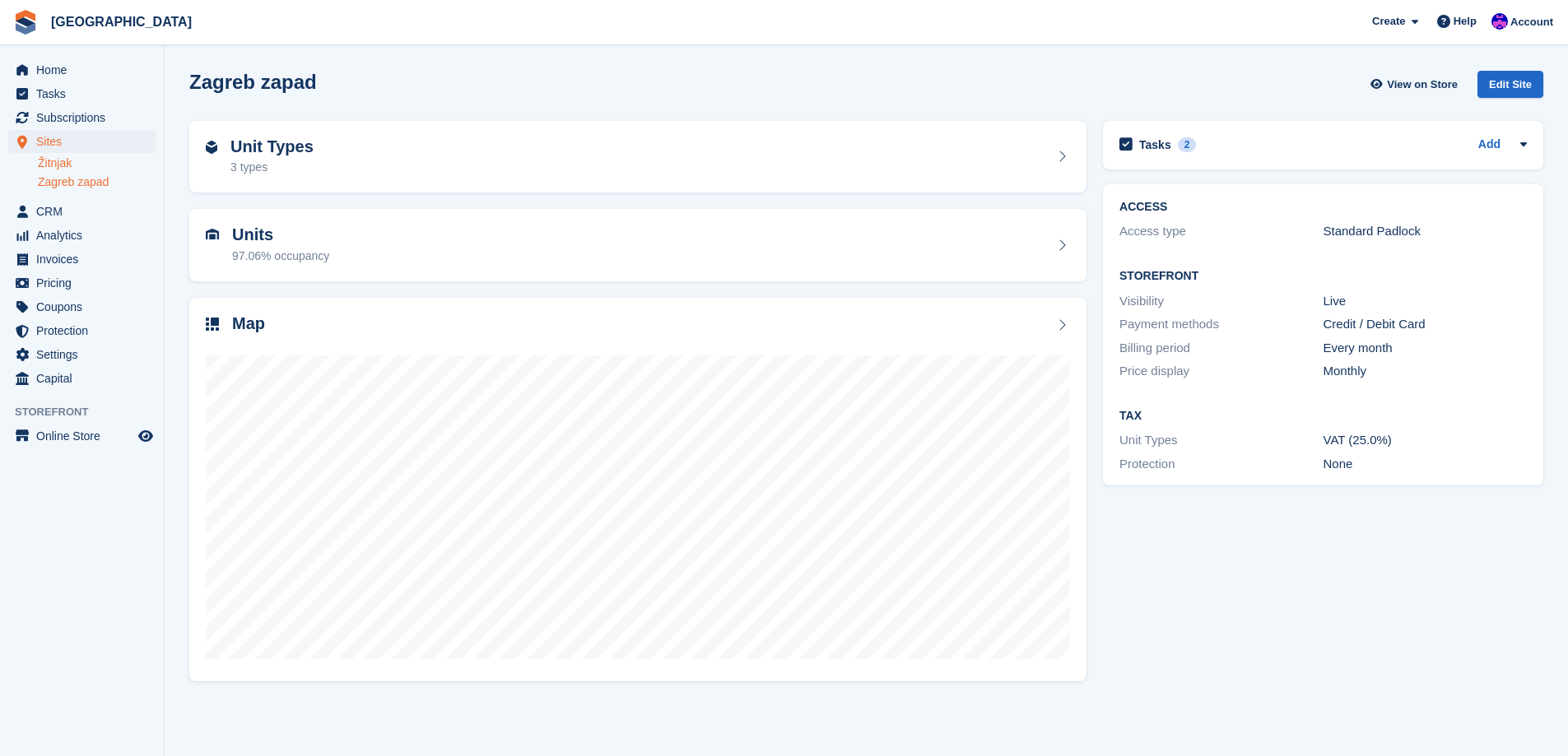
click at [80, 163] on link "Žitnjak" at bounding box center [97, 163] width 117 height 16
